Goal: Task Accomplishment & Management: Complete application form

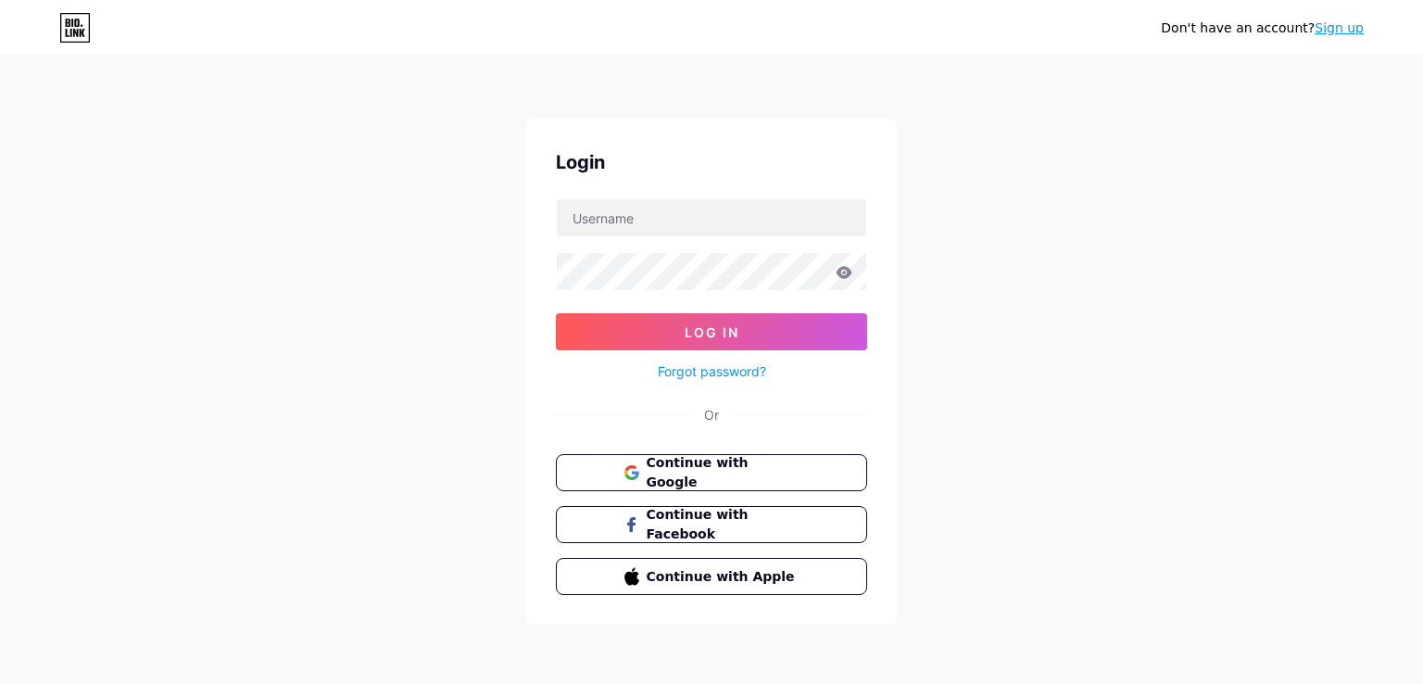
click at [1226, 75] on div "Don't have an account? Sign up Login Log In Forgot password? Or Continue with G…" at bounding box center [711, 342] width 1423 height 684
click at [1338, 28] on link "Sign up" at bounding box center [1339, 27] width 49 height 15
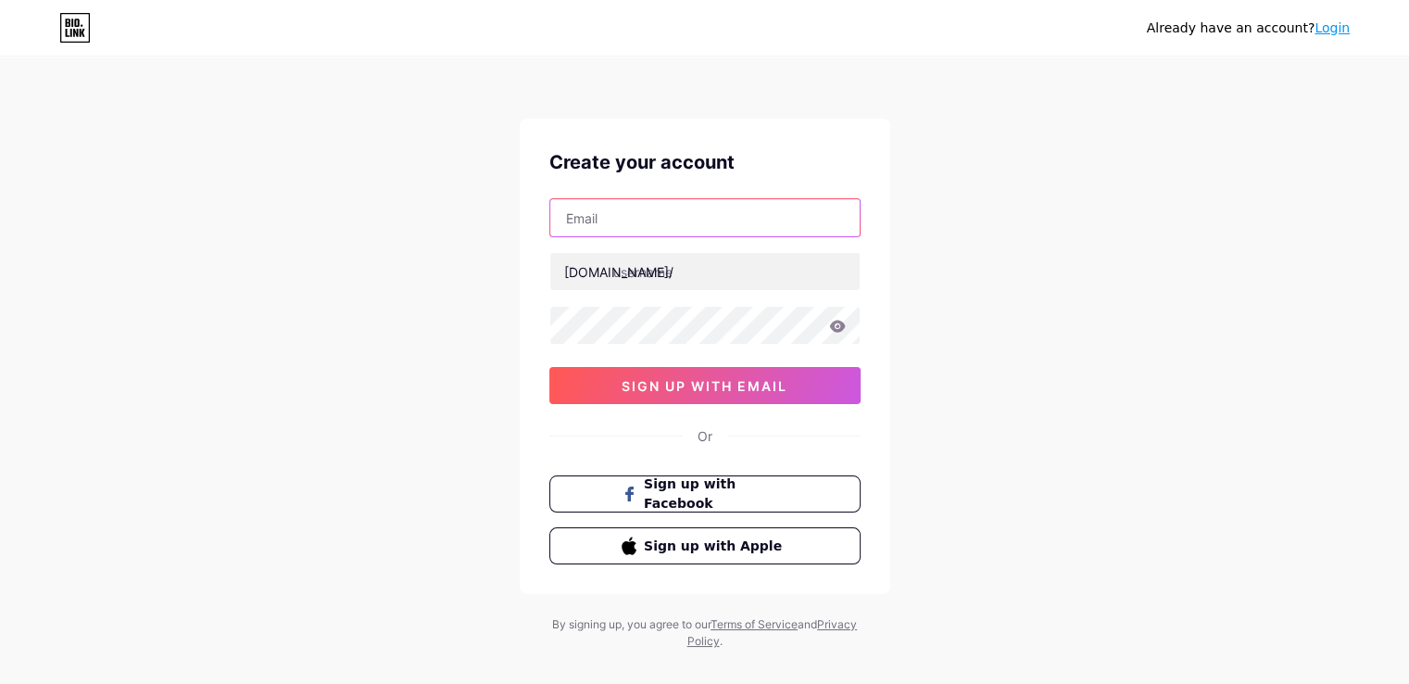
paste input "[EMAIL_ADDRESS][DOMAIN_NAME]"
click at [635, 214] on input "[EMAIL_ADDRESS][DOMAIN_NAME]" at bounding box center [704, 217] width 309 height 37
type input "[EMAIL_ADDRESS][DOMAIN_NAME]"
click at [622, 221] on input "[EMAIL_ADDRESS][DOMAIN_NAME]" at bounding box center [704, 217] width 309 height 37
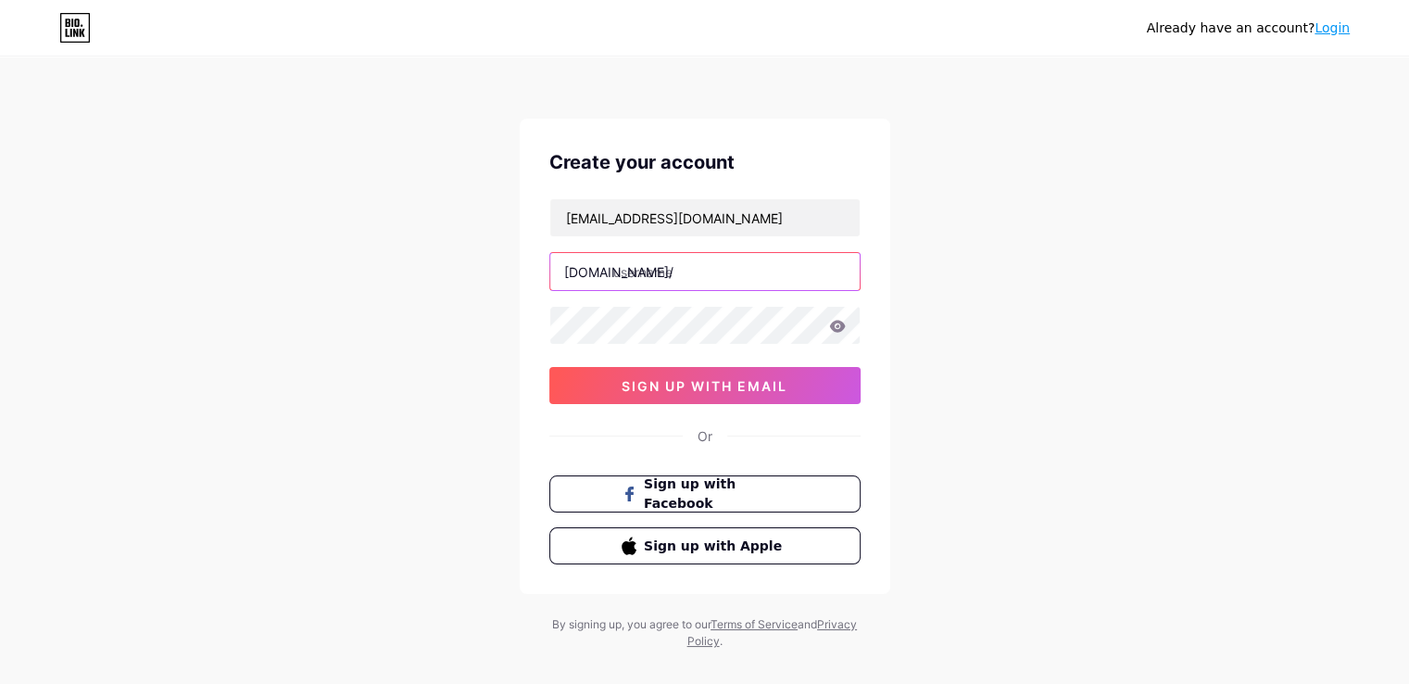
click at [682, 259] on input "text" at bounding box center [704, 271] width 309 height 37
paste input "realestatehillsidepark"
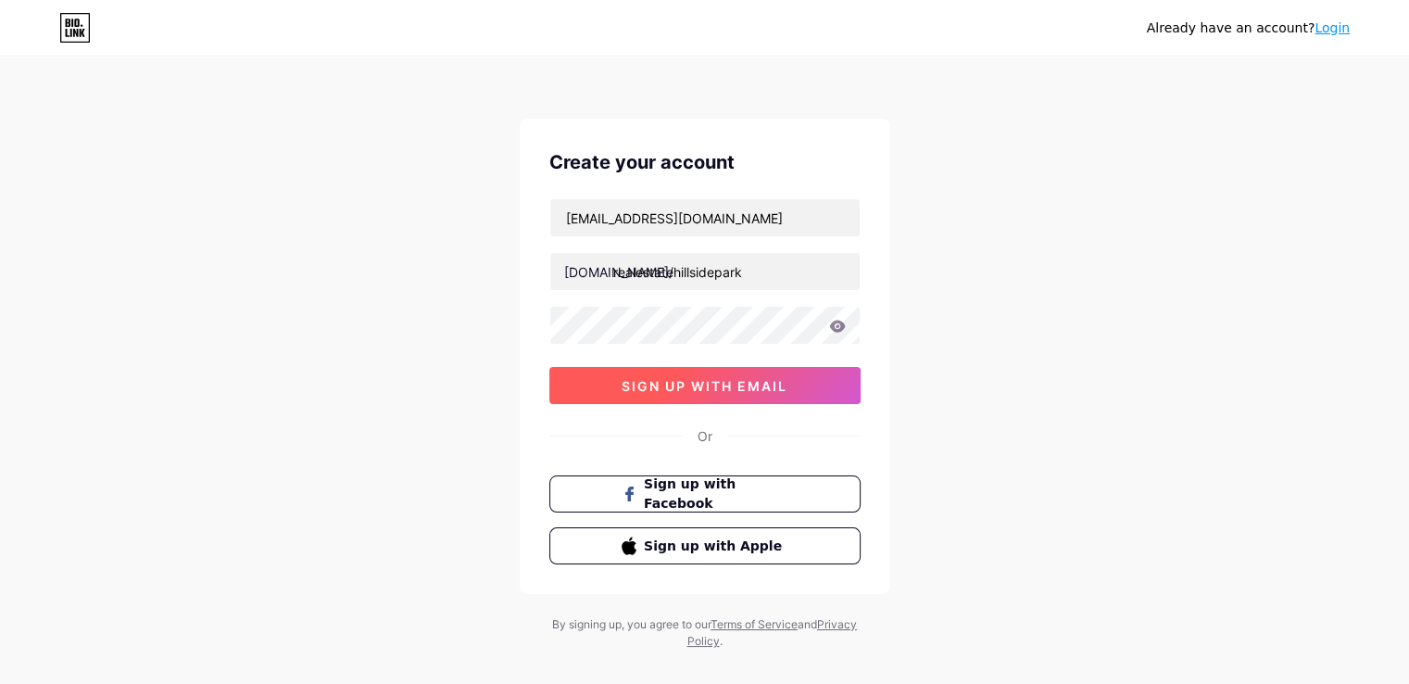
click at [730, 386] on span "sign up with email" at bounding box center [705, 386] width 166 height 16
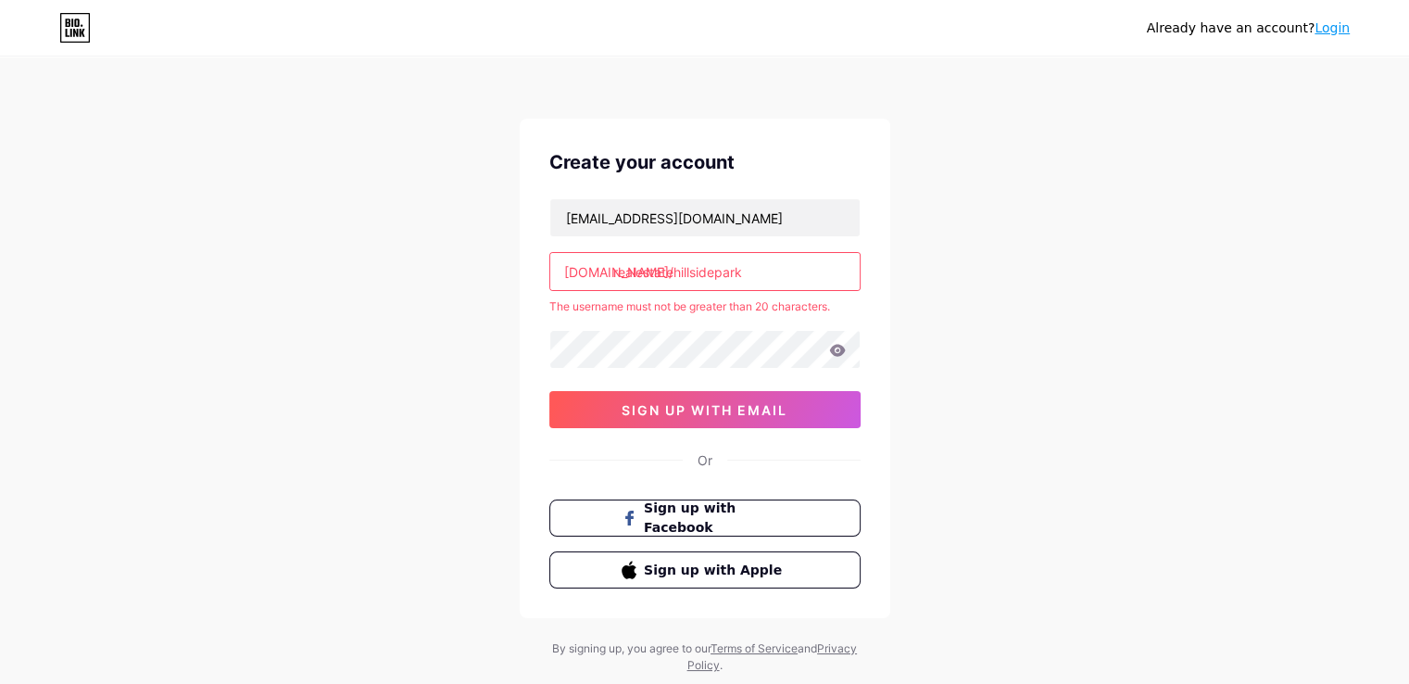
drag, startPoint x: 751, startPoint y: 273, endPoint x: 720, endPoint y: 274, distance: 30.6
click at [720, 274] on input "realestatehillsidepark" at bounding box center [704, 271] width 309 height 37
type input "realestatehillside"
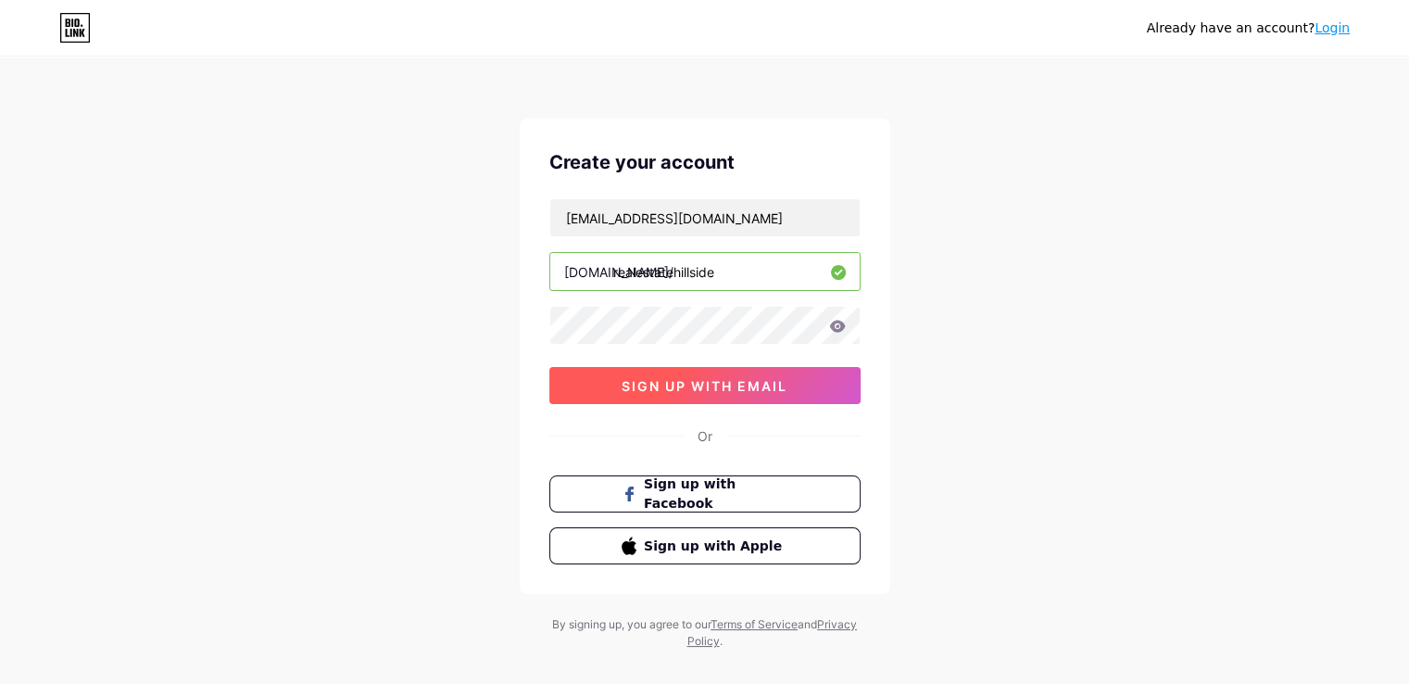
click at [697, 408] on div "Create your account [EMAIL_ADDRESS][DOMAIN_NAME] [DOMAIN_NAME]/ realestatehills…" at bounding box center [705, 356] width 371 height 475
click at [704, 394] on button "sign up with email" at bounding box center [704, 385] width 311 height 37
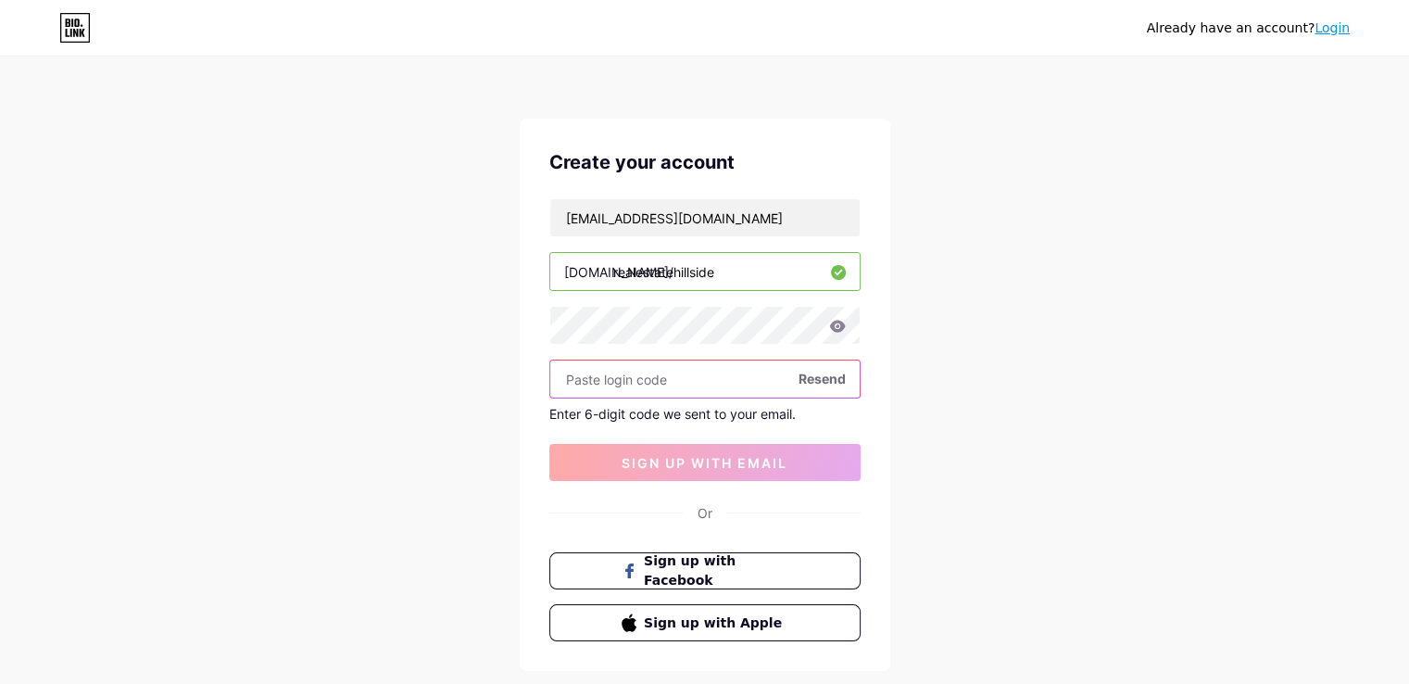
paste input "619995"
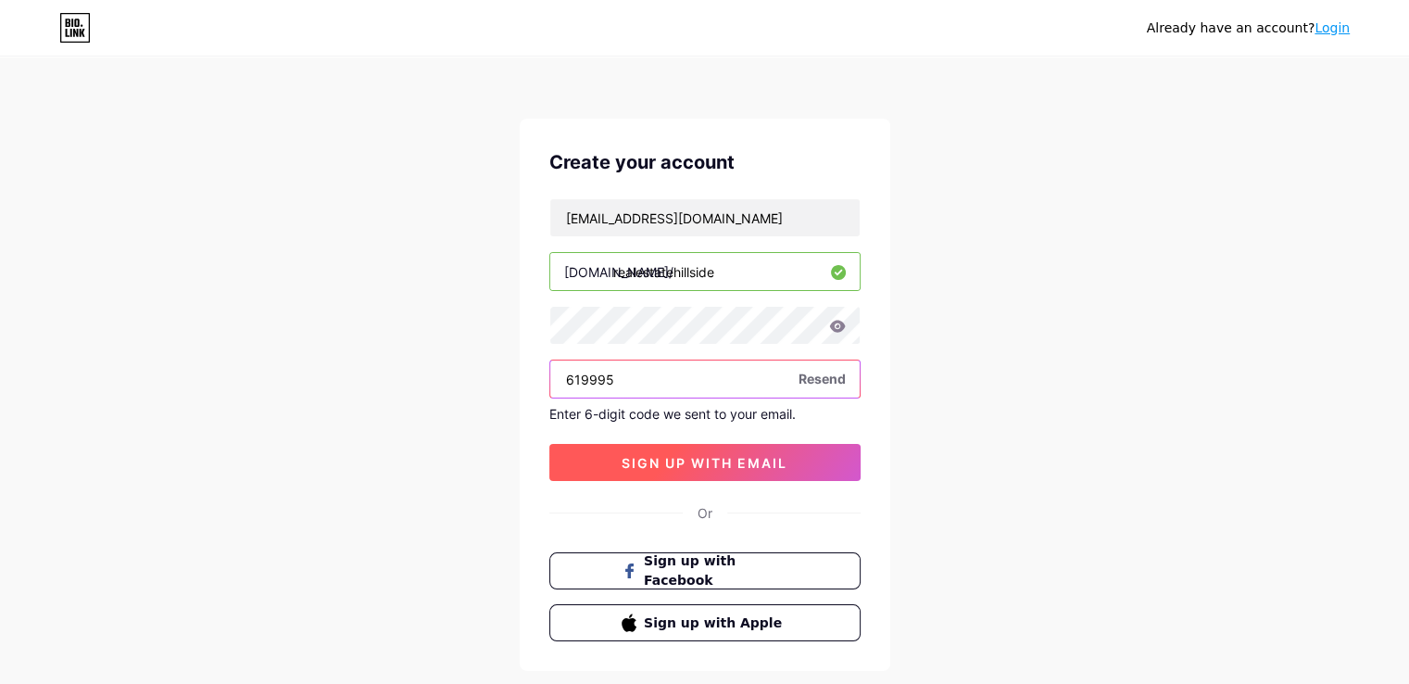
type input "619995"
click at [727, 468] on span "sign up with email" at bounding box center [705, 463] width 166 height 16
click at [683, 449] on button "sign up with email" at bounding box center [704, 462] width 311 height 37
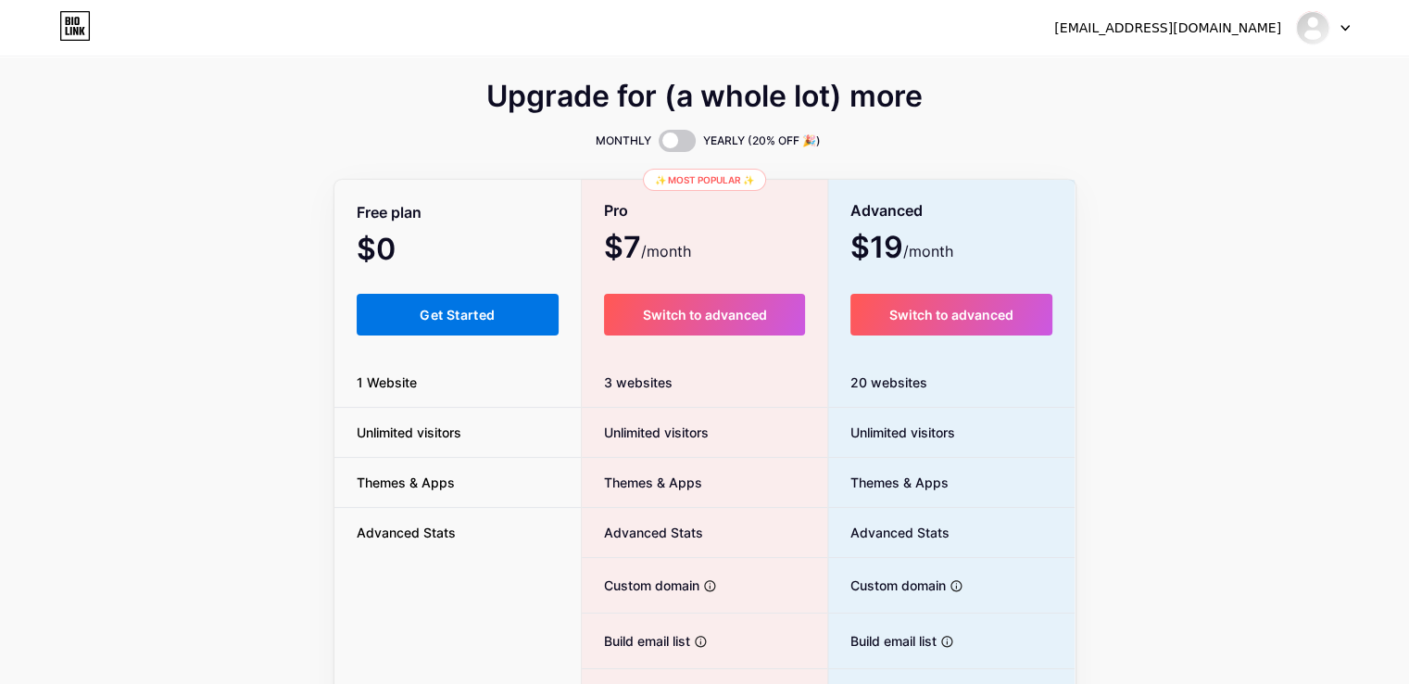
click at [482, 312] on span "Get Started" at bounding box center [457, 315] width 75 height 16
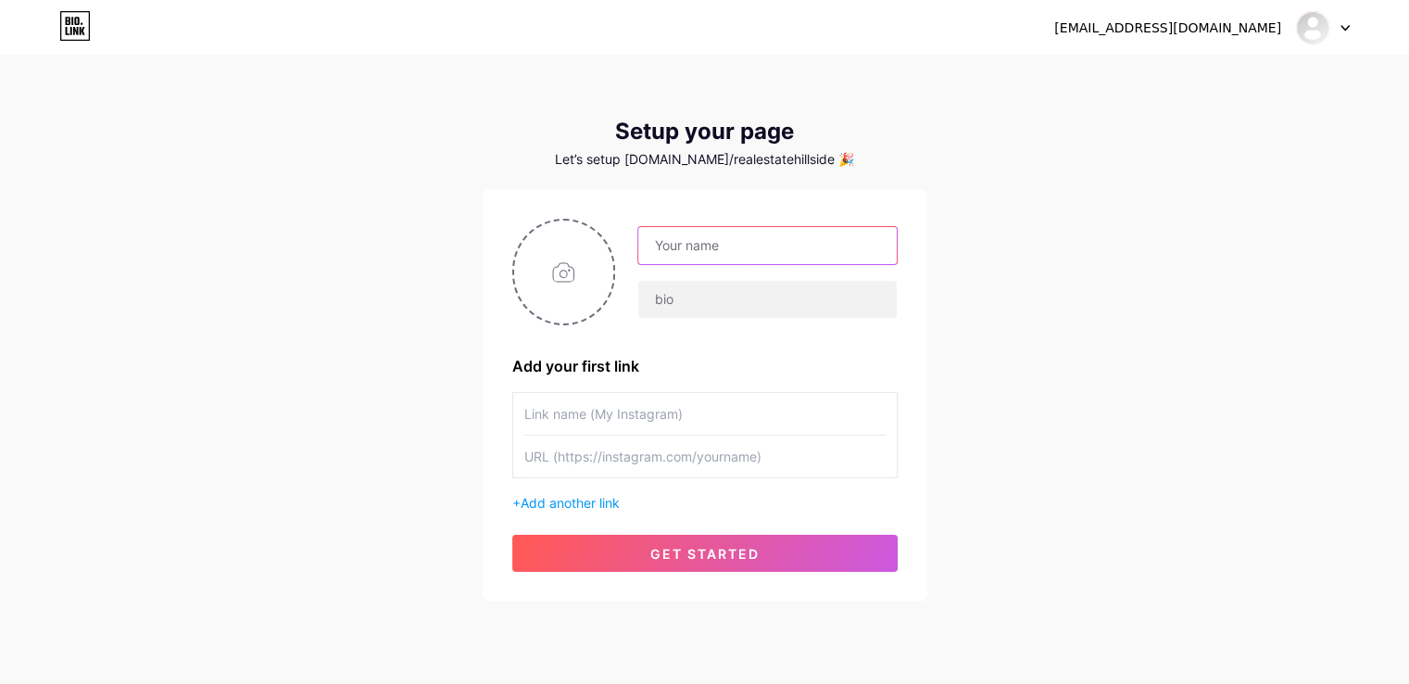
click at [671, 227] on input "text" at bounding box center [767, 245] width 258 height 37
paste input "[GEOGRAPHIC_DATA] Real Estate"
type input "[GEOGRAPHIC_DATA] Real Estate"
click at [589, 270] on input "file" at bounding box center [564, 272] width 100 height 103
type input "C:\fakepath\Screenshot_3.png"
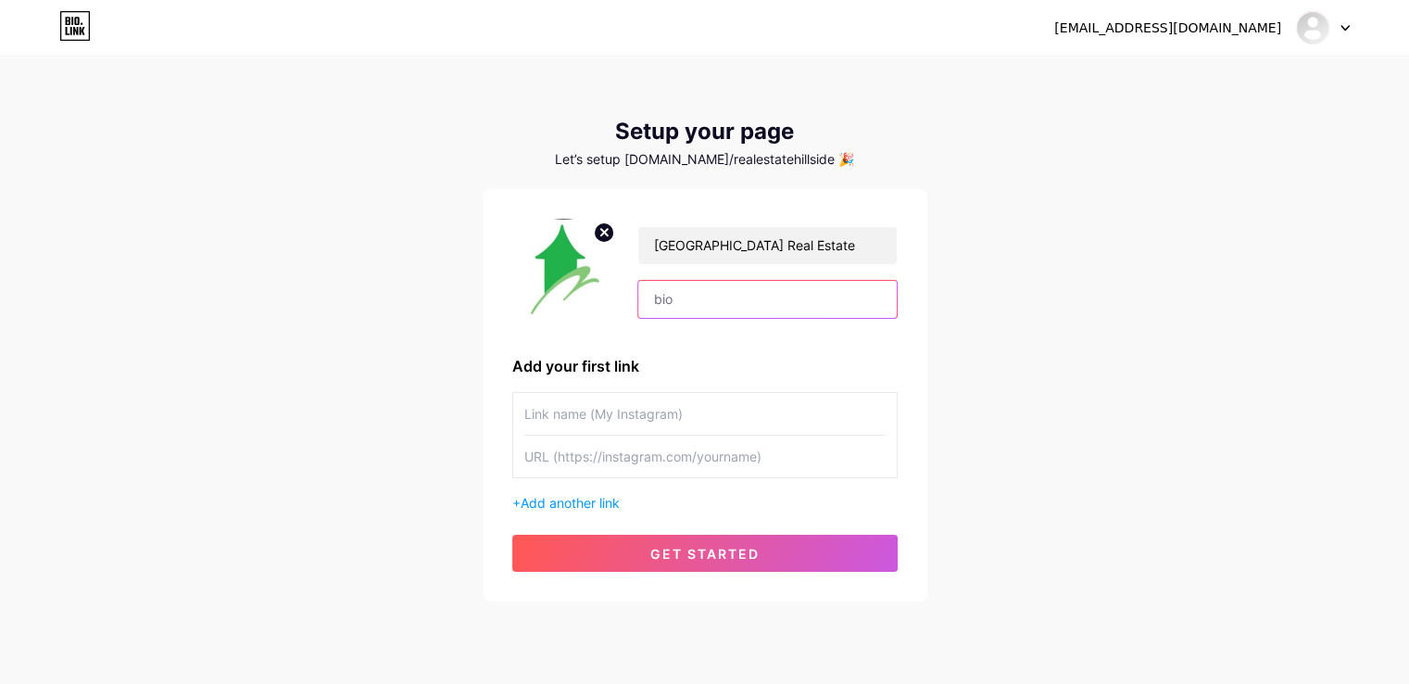
click at [684, 284] on input "text" at bounding box center [767, 299] width 258 height 37
click at [690, 461] on input "text" at bounding box center [704, 457] width 361 height 42
paste input "[URL][DOMAIN_NAME]"
type input "[URL][DOMAIN_NAME]"
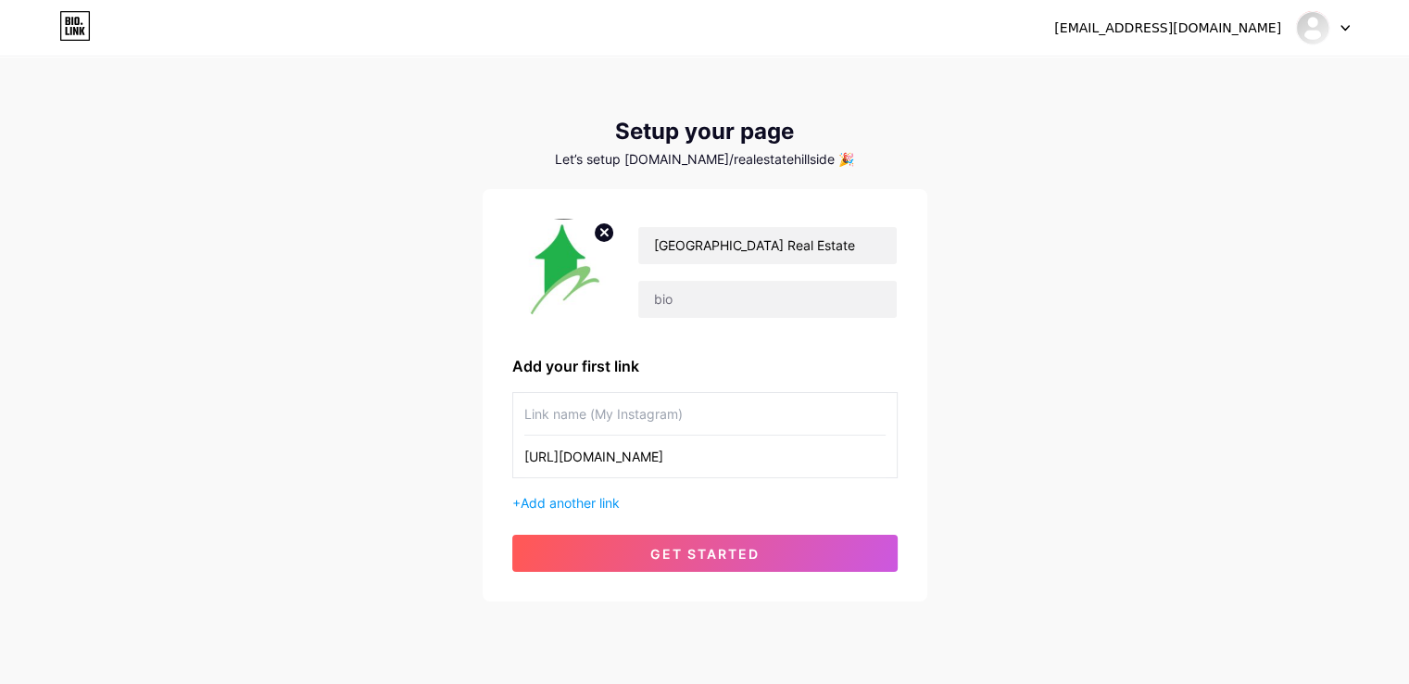
scroll to position [0, 0]
click at [638, 432] on input "text" at bounding box center [704, 414] width 361 height 42
paste input "Rental Homes in [GEOGRAPHIC_DATA] [GEOGRAPHIC_DATA]: Finding the Perfect Place …"
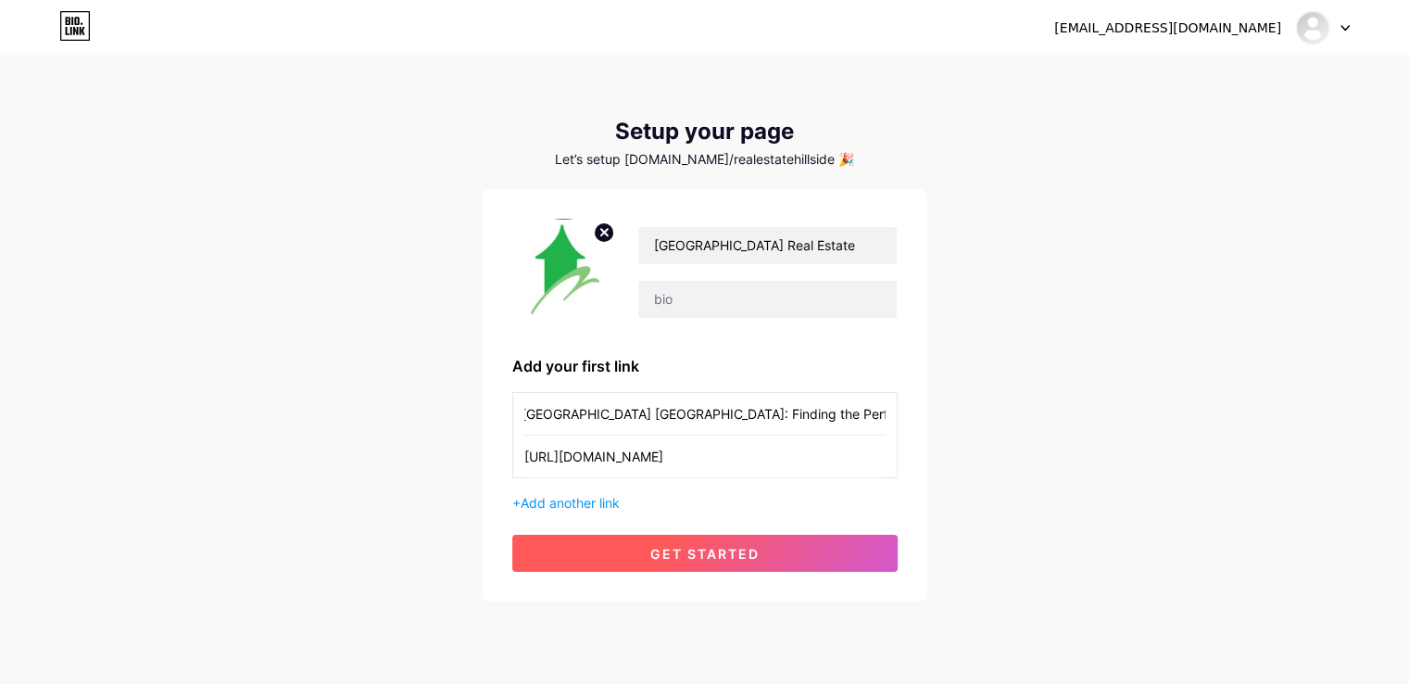
type input "Rental Homes in [GEOGRAPHIC_DATA] [GEOGRAPHIC_DATA]: Finding the Perfect Place …"
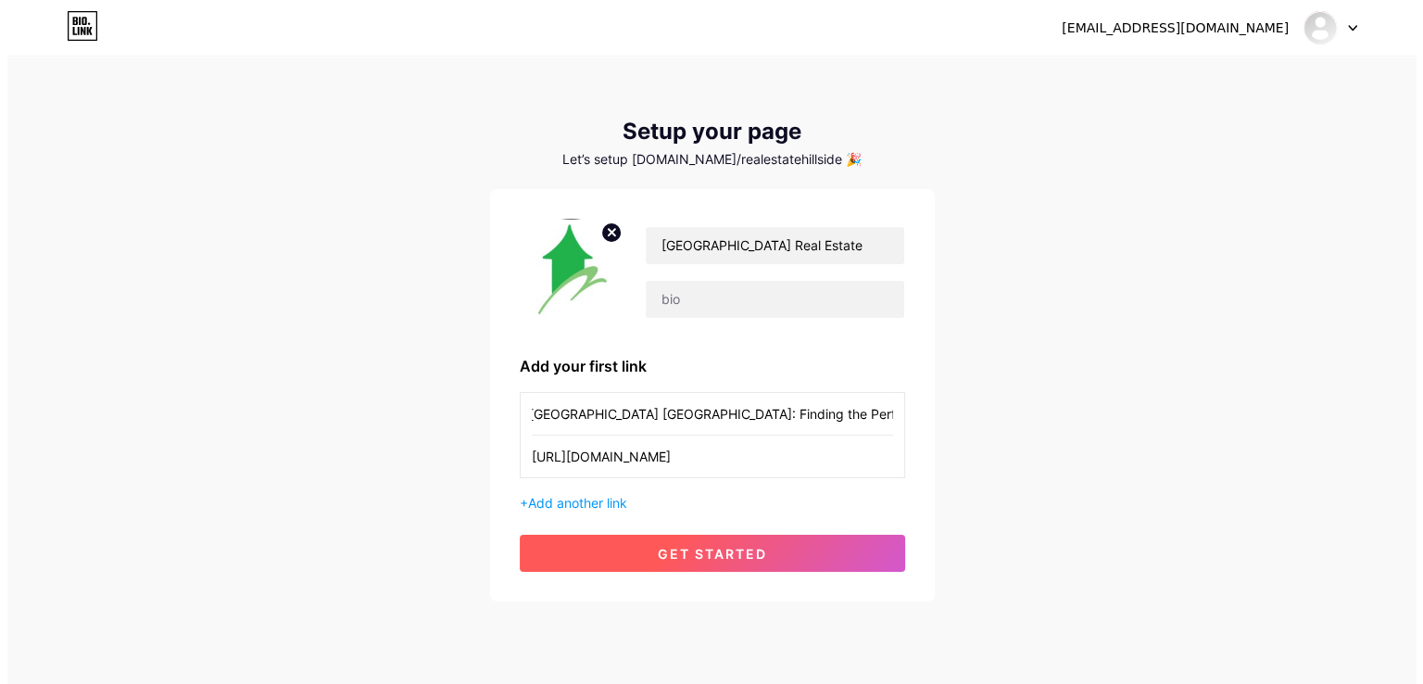
scroll to position [0, 0]
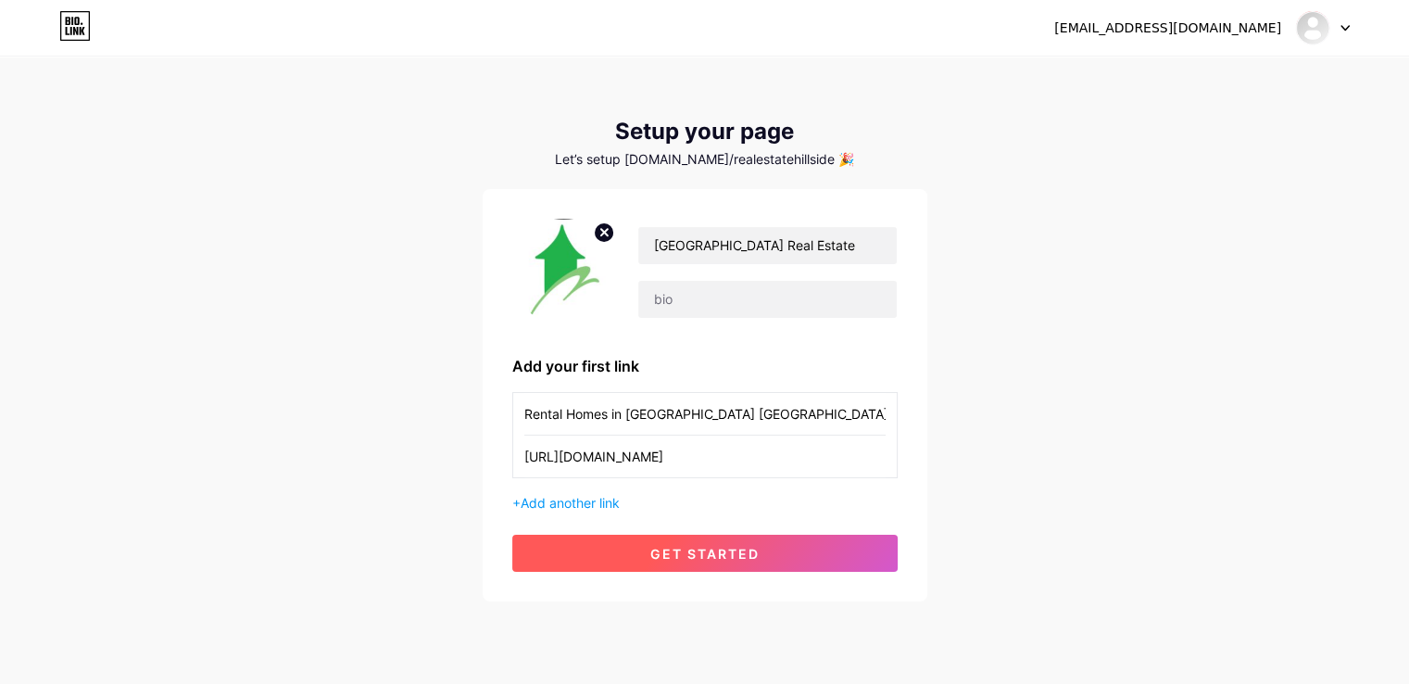
click at [699, 568] on button "get started" at bounding box center [704, 553] width 385 height 37
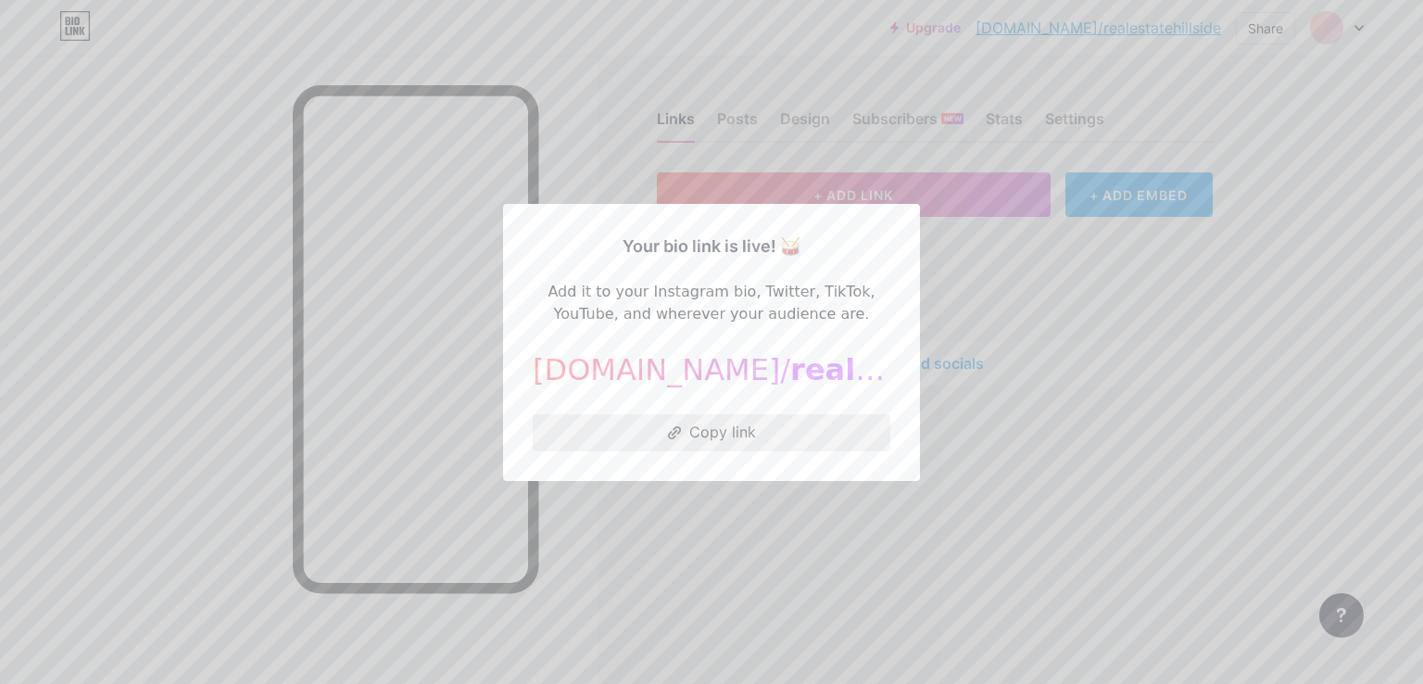
click at [728, 423] on button "Copy link" at bounding box center [712, 432] width 358 height 37
click at [953, 451] on div at bounding box center [711, 342] width 1423 height 684
